Goal: Check status: Check status

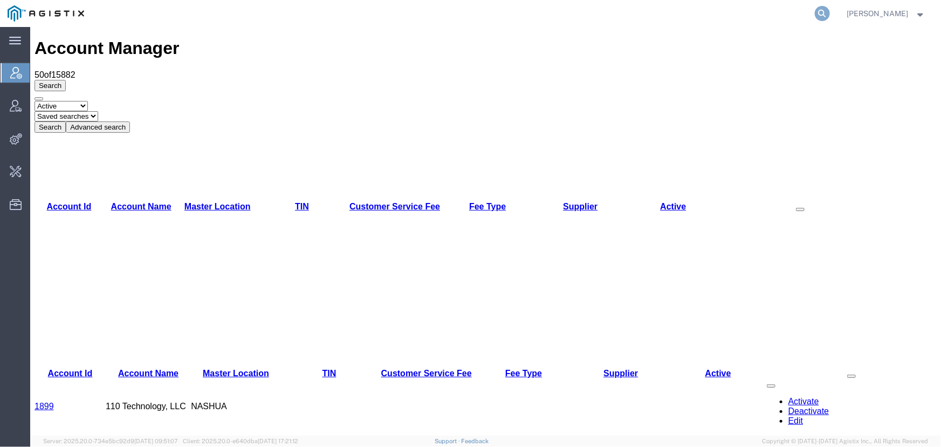
click at [823, 10] on icon at bounding box center [822, 13] width 15 height 15
type input "57082847"
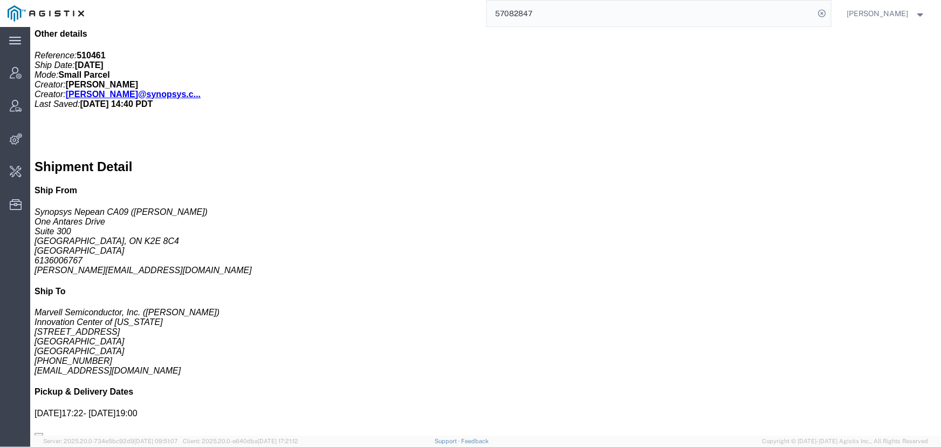
scroll to position [588, 0]
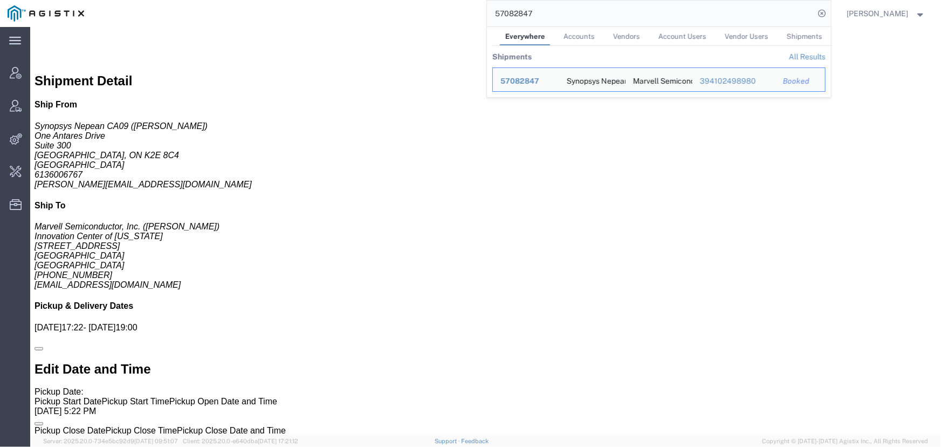
drag, startPoint x: 276, startPoint y: 326, endPoint x: 180, endPoint y: 323, distance: 96.1
click div "Shipment Notification To: [PERSON_NAME][EMAIL_ADDRESS][DOMAIN_NAME], [EMAIL_ADD…"
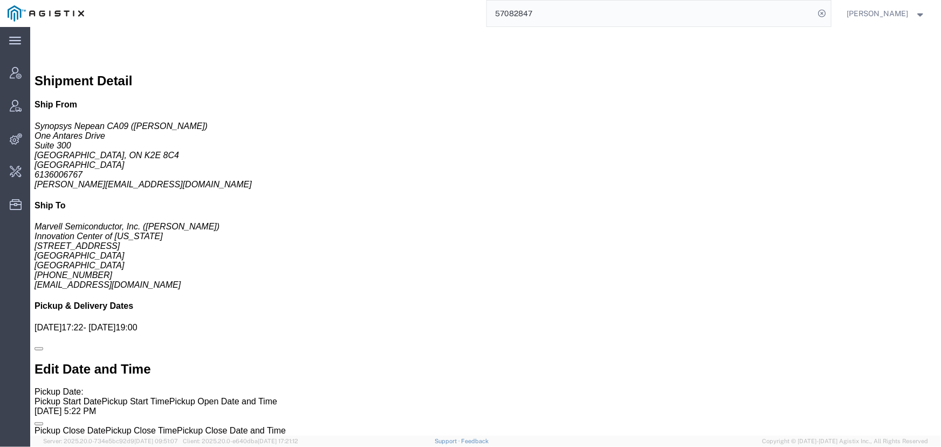
copy b "[PERSON_NAME][EMAIL_ADDRESS][DOMAIN_NAME]"
click at [869, 9] on span "[PERSON_NAME]" at bounding box center [879, 14] width 62 height 12
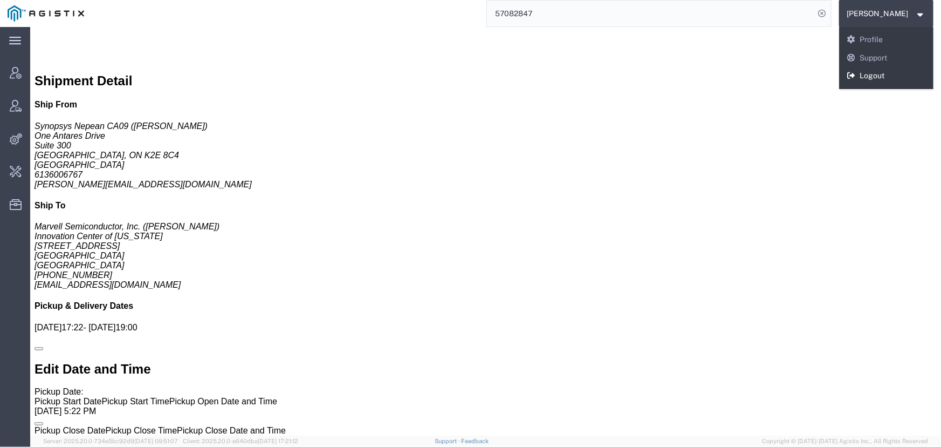
drag, startPoint x: 860, startPoint y: 76, endPoint x: 818, endPoint y: 49, distance: 50.0
click at [860, 76] on link "Logout" at bounding box center [887, 76] width 95 height 18
